Goal: Download file/media

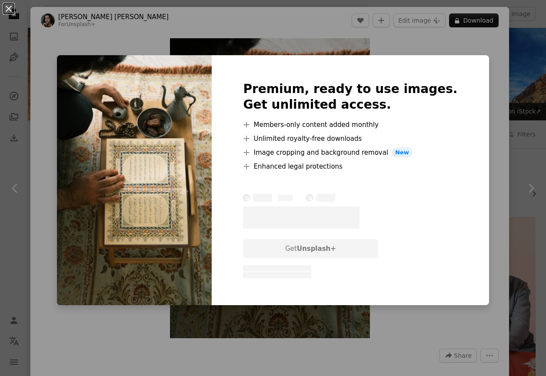
scroll to position [6535, 0]
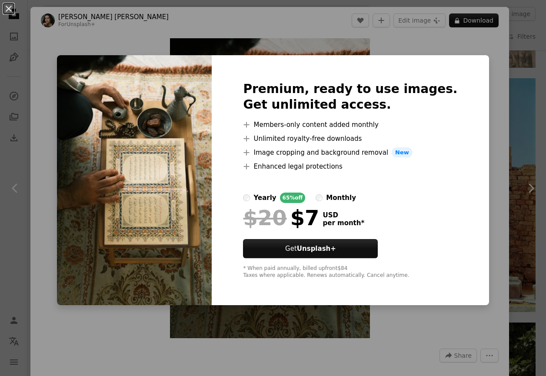
click at [123, 29] on div "An X shape Premium, ready to use images. Get unlimited access. A plus sign Memb…" at bounding box center [273, 188] width 546 height 376
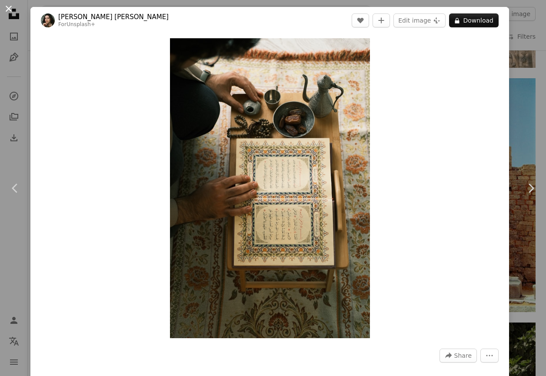
click at [11, 7] on button "An X shape" at bounding box center [8, 8] width 10 height 10
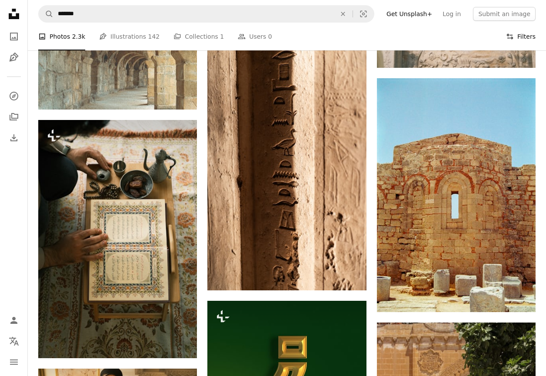
click at [511, 36] on icon "Filters" at bounding box center [510, 37] width 8 height 8
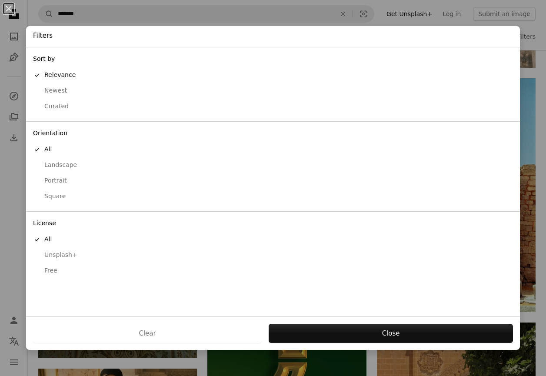
click at [53, 266] on div "Free" at bounding box center [273, 270] width 480 height 9
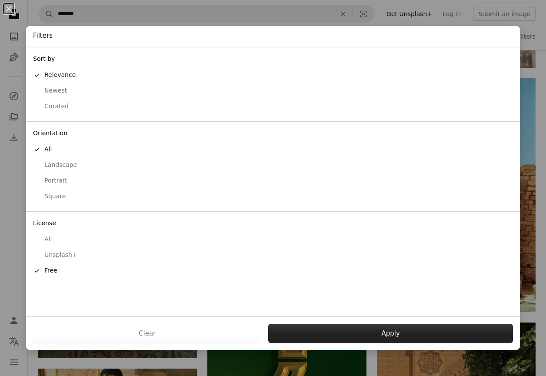
click at [366, 341] on button "Apply" at bounding box center [390, 333] width 245 height 19
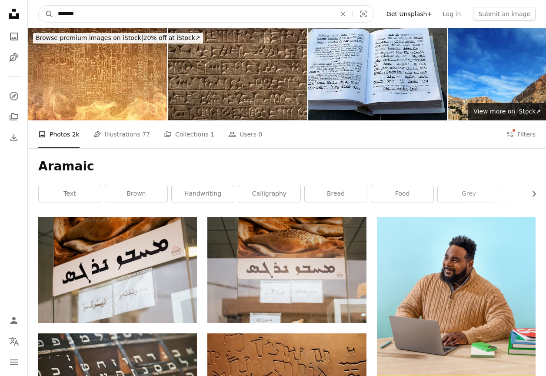
click at [97, 20] on input "*******" at bounding box center [193, 14] width 280 height 17
type input "**********"
click at [46, 14] on button "A magnifying glass" at bounding box center [46, 14] width 15 height 17
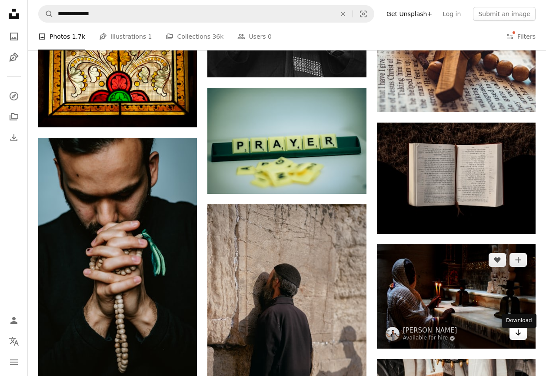
scroll to position [1004, 0]
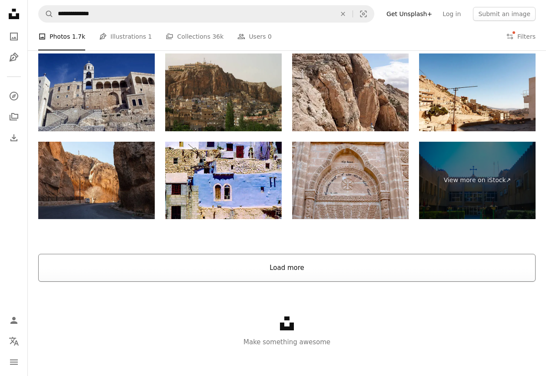
click at [321, 272] on button "Load more" at bounding box center [286, 268] width 497 height 28
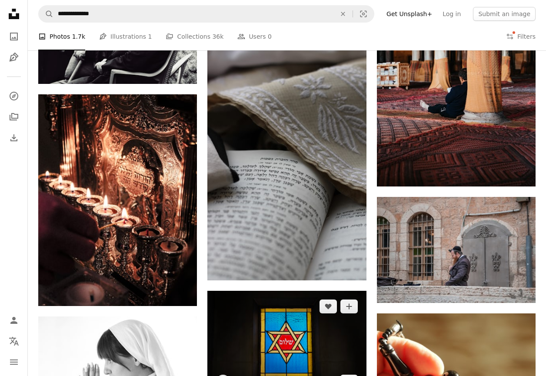
scroll to position [1240, 0]
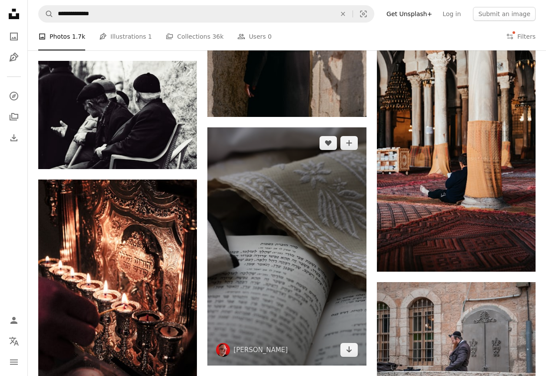
click at [296, 250] on img at bounding box center [286, 246] width 159 height 238
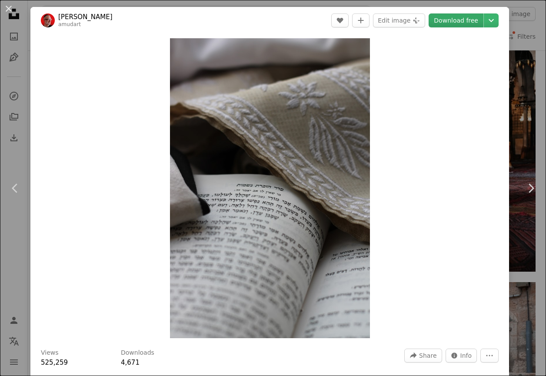
click at [448, 23] on link "Download free" at bounding box center [455, 20] width 55 height 14
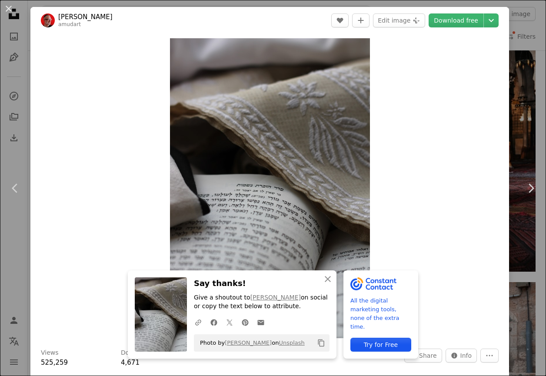
drag, startPoint x: 119, startPoint y: 17, endPoint x: 59, endPoint y: 17, distance: 59.9
click at [59, 17] on header "[PERSON_NAME] amudart A heart A plus sign Edit image Plus sign for Unsplash+ Do…" at bounding box center [269, 20] width 478 height 27
copy link "[PERSON_NAME]"
click at [157, 375] on div at bounding box center [269, 375] width 457 height 14
click at [9, 10] on button "An X shape" at bounding box center [8, 8] width 10 height 10
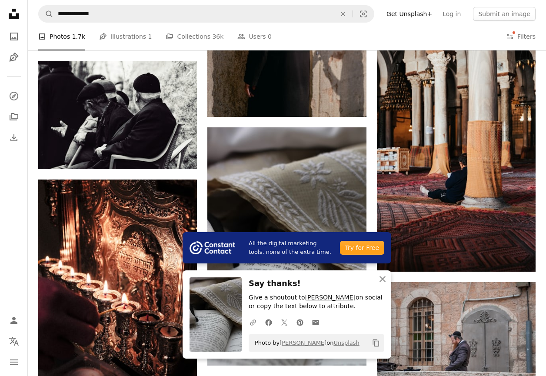
click at [352, 301] on link "[PERSON_NAME]" at bounding box center [330, 297] width 50 height 7
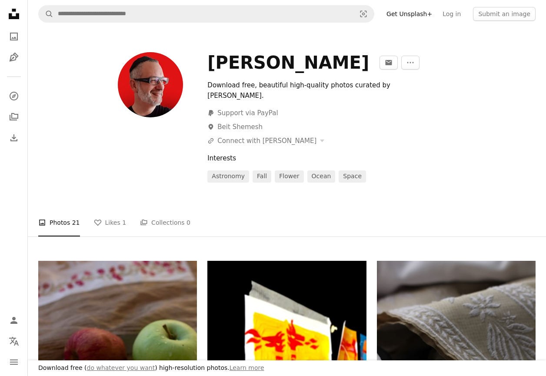
drag, startPoint x: 367, startPoint y: 67, endPoint x: 211, endPoint y: 68, distance: 156.0
click at [211, 68] on div "[PERSON_NAME] An envelope More Actions" at bounding box center [371, 62] width 328 height 21
copy div "[PERSON_NAME]"
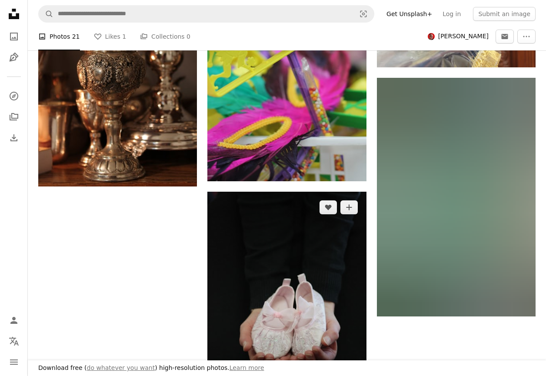
scroll to position [1631, 0]
